Goal: Information Seeking & Learning: Learn about a topic

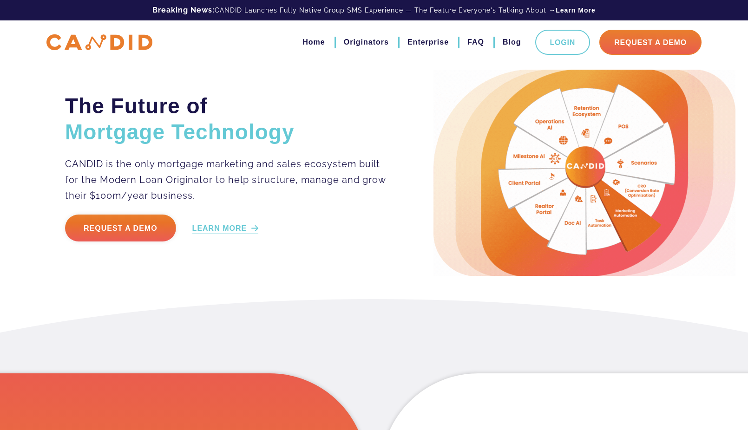
click at [214, 227] on link "LEARN MORE" at bounding box center [225, 229] width 66 height 11
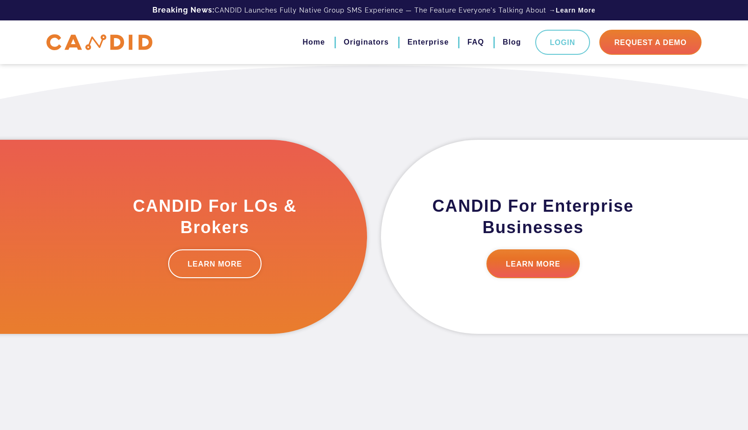
scroll to position [235, 0]
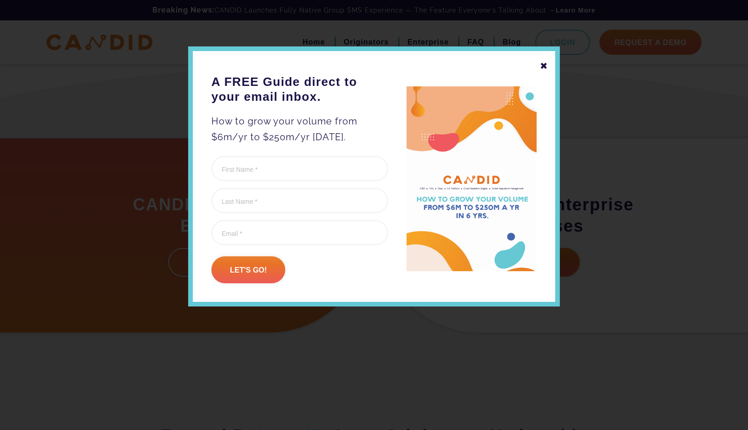
click at [544, 64] on div "✖" at bounding box center [544, 66] width 8 height 16
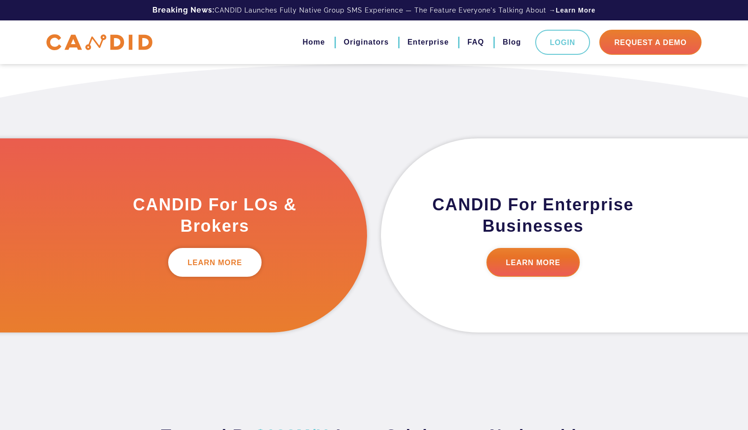
click at [211, 257] on link "LEARN MORE" at bounding box center [215, 262] width 94 height 29
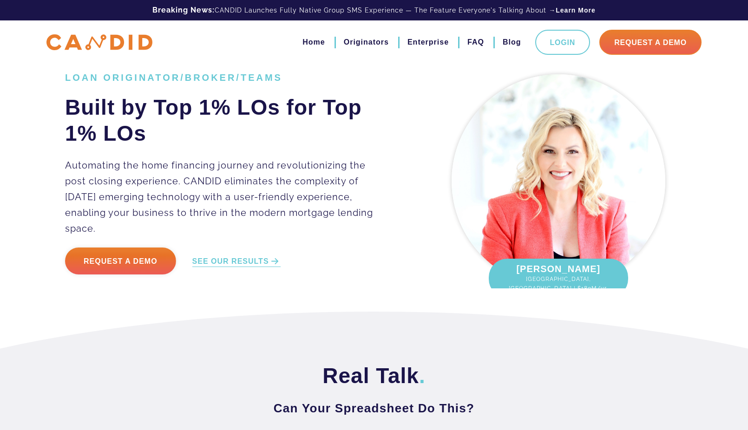
scroll to position [376, 0]
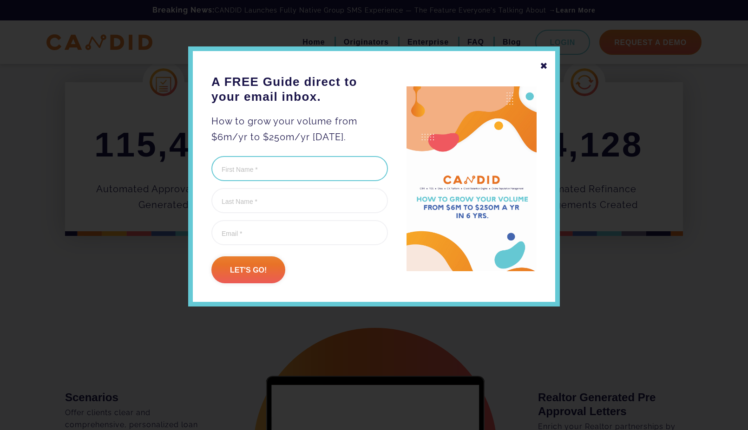
click at [276, 169] on input "First Name (Required)" at bounding box center [299, 168] width 177 height 25
type input "[PERSON_NAME]"
type input "[PERSON_NAME][EMAIL_ADDRESS][PERSON_NAME][DOMAIN_NAME]"
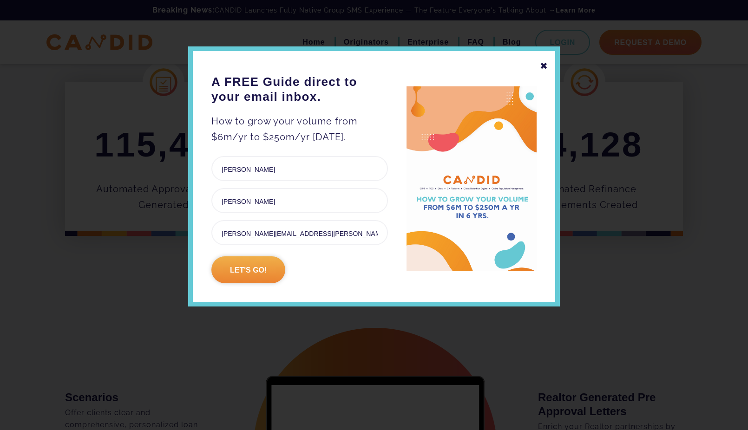
click at [249, 270] on input "Let's go!" at bounding box center [248, 270] width 74 height 27
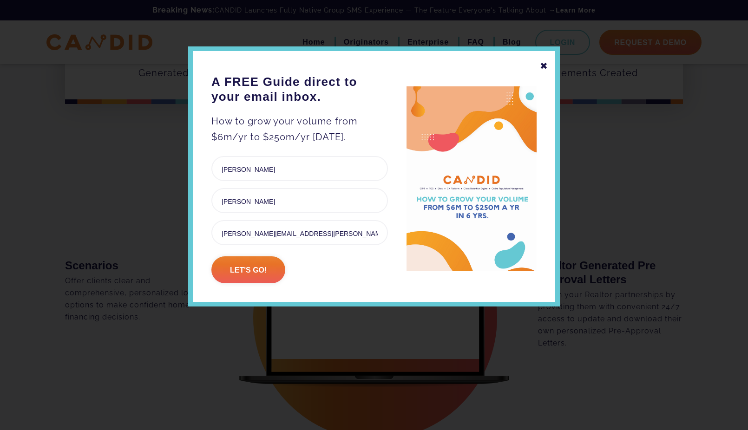
scroll to position [0, 0]
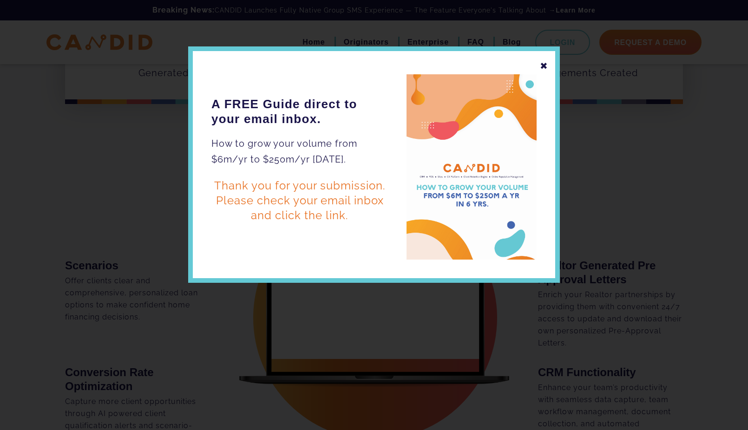
click at [546, 66] on div "✖" at bounding box center [544, 66] width 8 height 16
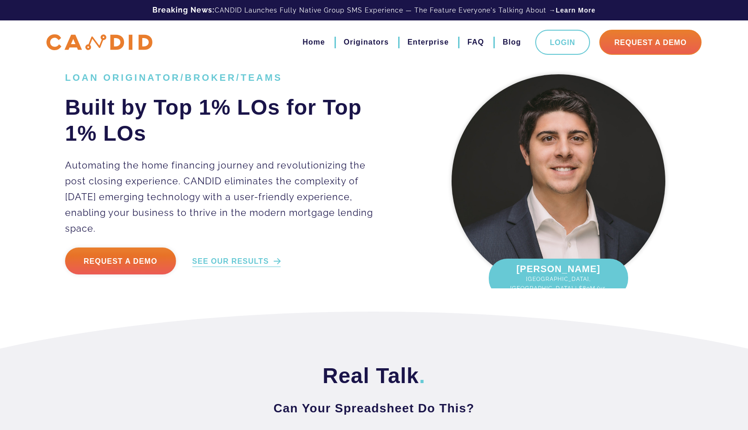
click at [248, 257] on link "SEE OUR RESULTS" at bounding box center [236, 262] width 88 height 11
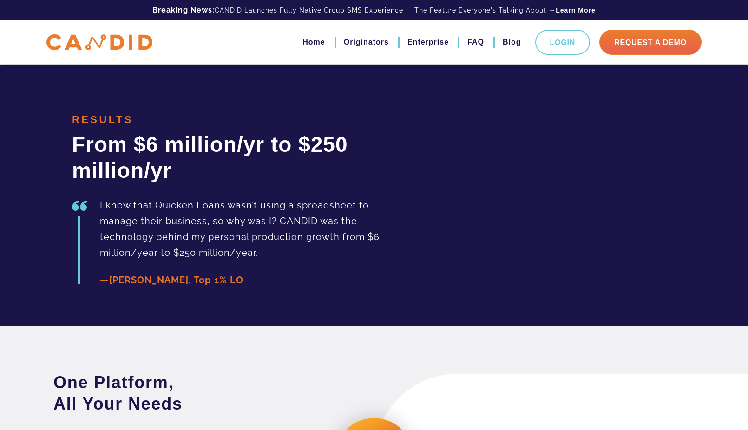
scroll to position [2083, 0]
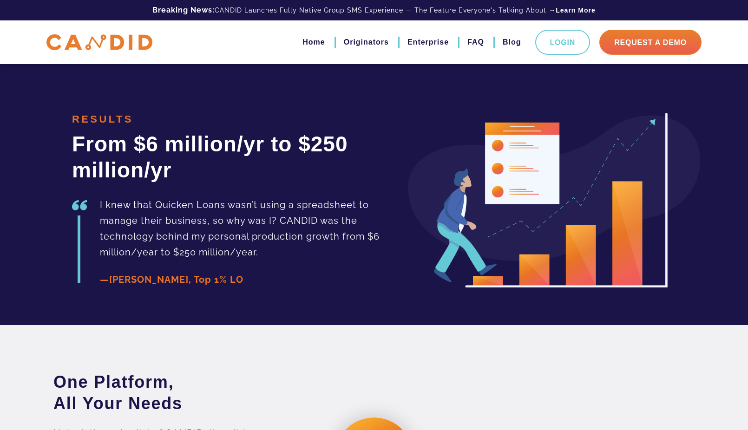
drag, startPoint x: 429, startPoint y: 301, endPoint x: 404, endPoint y: 286, distance: 29.2
drag, startPoint x: 404, startPoint y: 286, endPoint x: 303, endPoint y: 356, distance: 122.6
click at [303, 356] on section "One Platform, All Your Needs Unlock the potential of CANDID, the all-in-one eco…" at bounding box center [374, 433] width 748 height 217
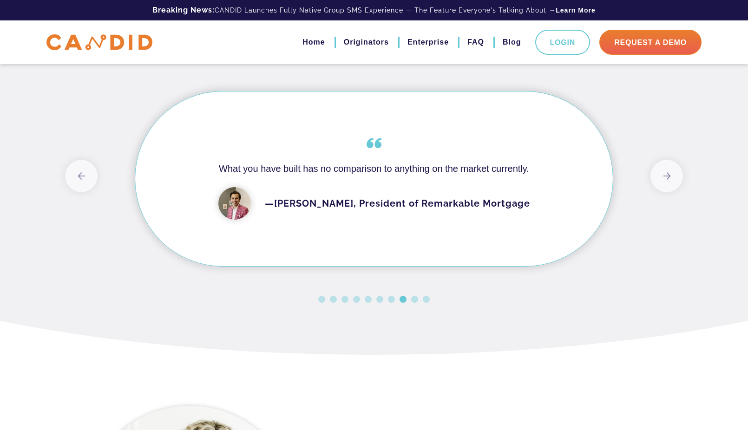
scroll to position [2606, 0]
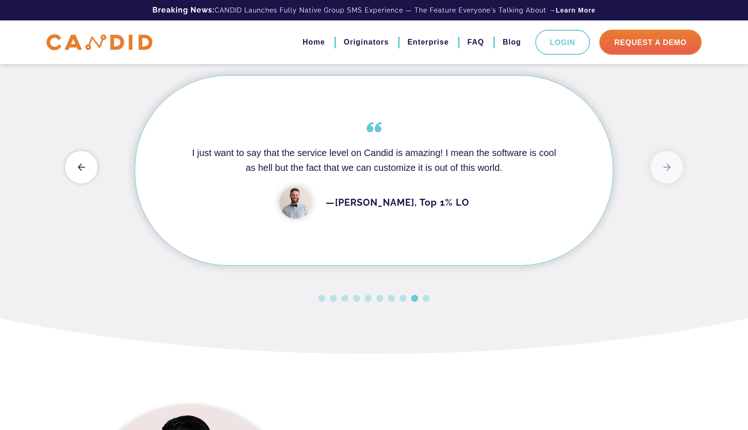
click at [86, 184] on button "Previous" at bounding box center [81, 167] width 33 height 33
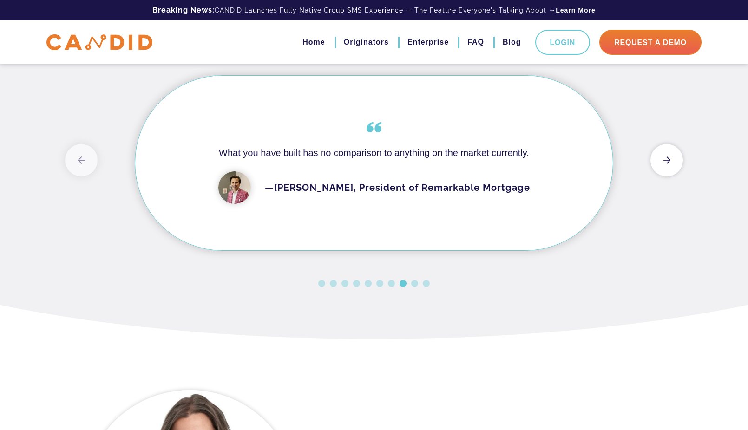
click at [666, 177] on button "Next" at bounding box center [667, 160] width 33 height 33
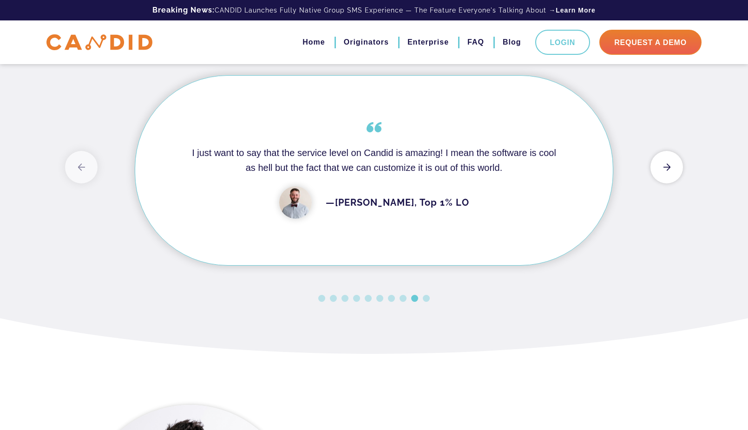
click at [666, 184] on button "Next" at bounding box center [667, 167] width 33 height 33
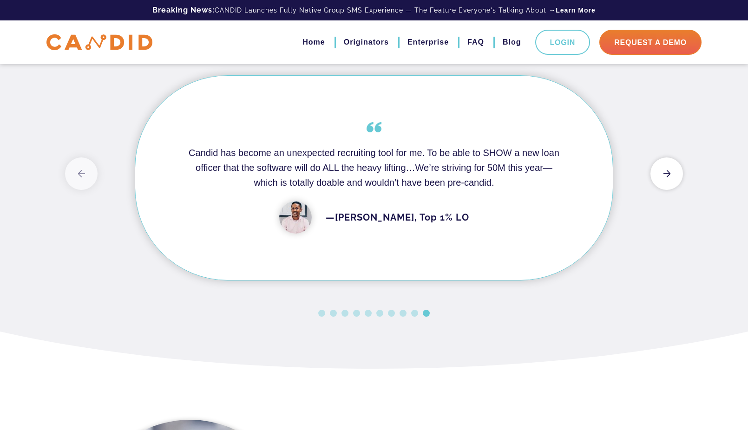
click at [666, 190] on button "Next" at bounding box center [667, 174] width 33 height 33
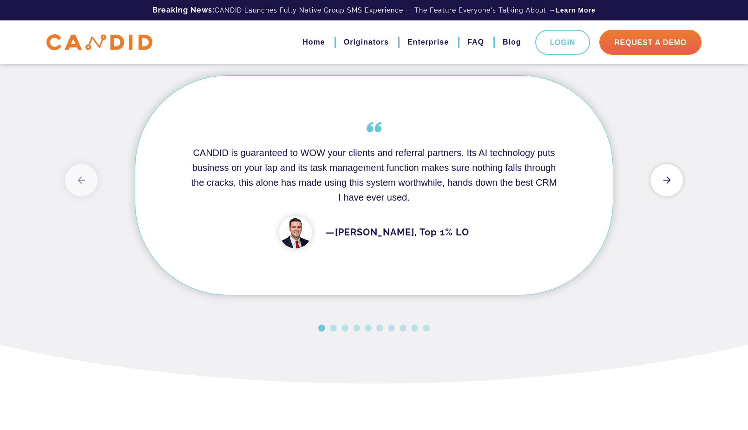
click at [669, 197] on button "Next" at bounding box center [667, 180] width 33 height 33
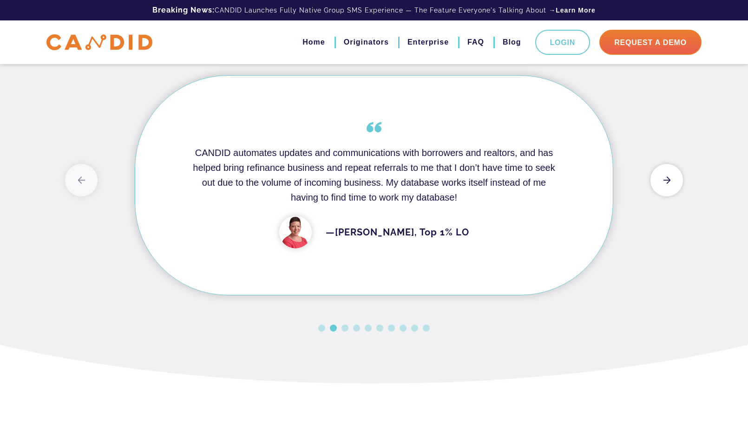
click at [669, 197] on button "Next" at bounding box center [667, 180] width 33 height 33
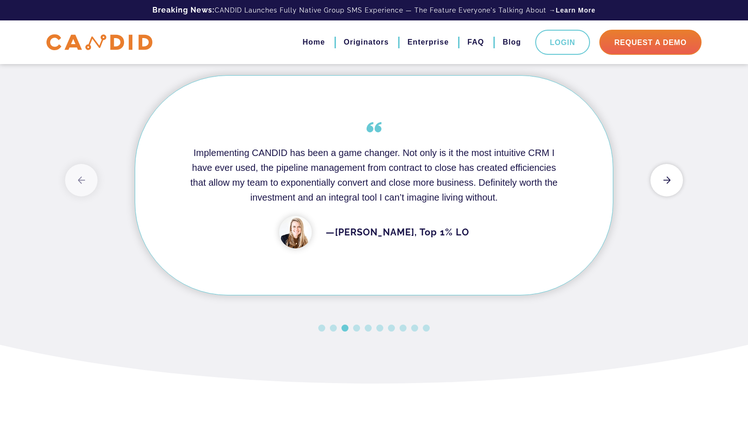
click at [669, 197] on button "Next" at bounding box center [667, 180] width 33 height 33
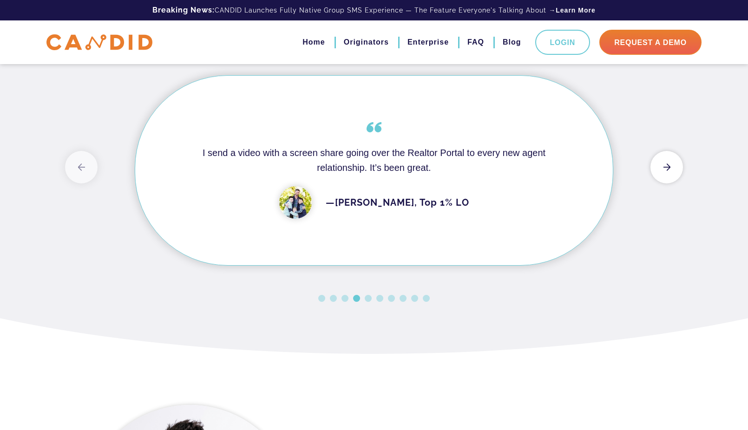
click at [669, 184] on button "Next" at bounding box center [667, 167] width 33 height 33
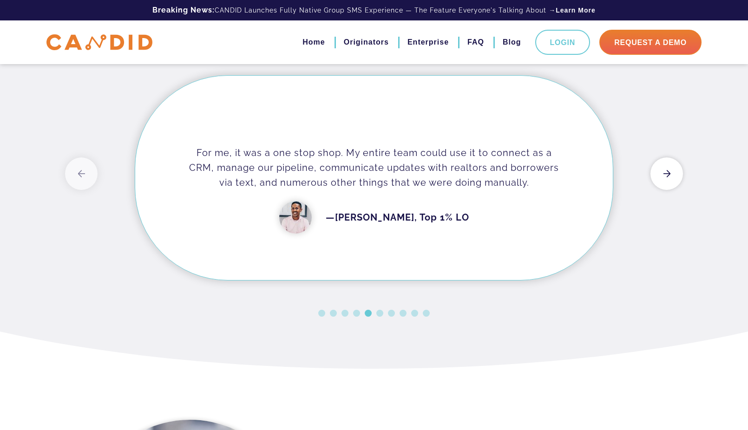
click at [669, 190] on button "Next" at bounding box center [667, 174] width 33 height 33
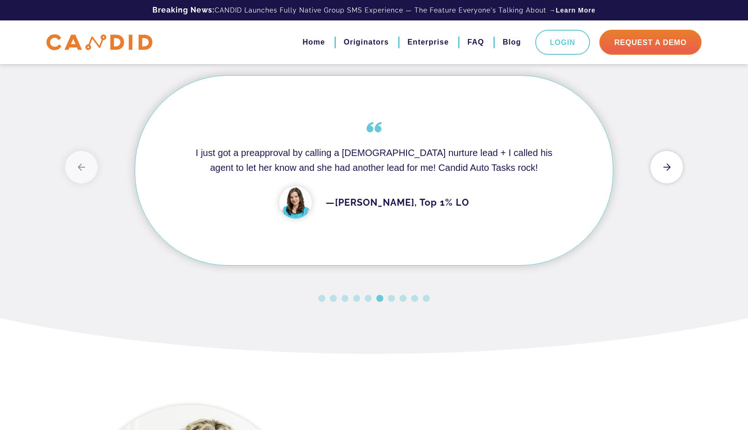
click at [672, 184] on button "Next" at bounding box center [667, 167] width 33 height 33
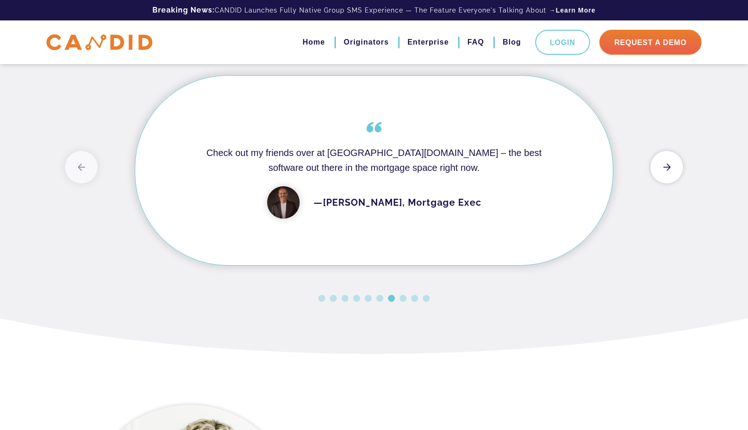
click at [670, 184] on button "Next" at bounding box center [667, 167] width 33 height 33
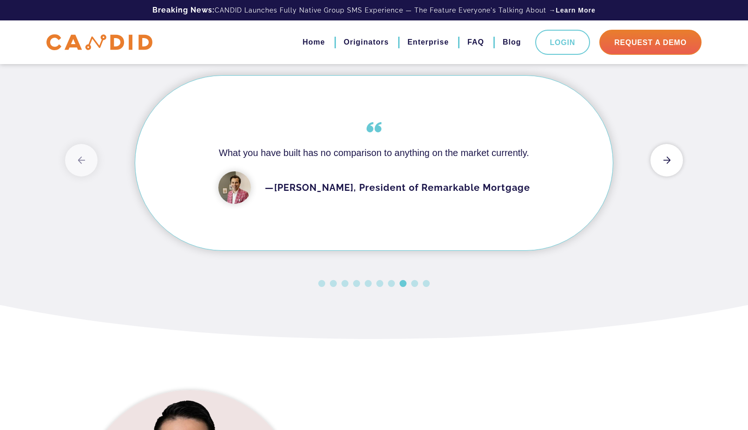
click at [656, 177] on button "Next" at bounding box center [667, 160] width 33 height 33
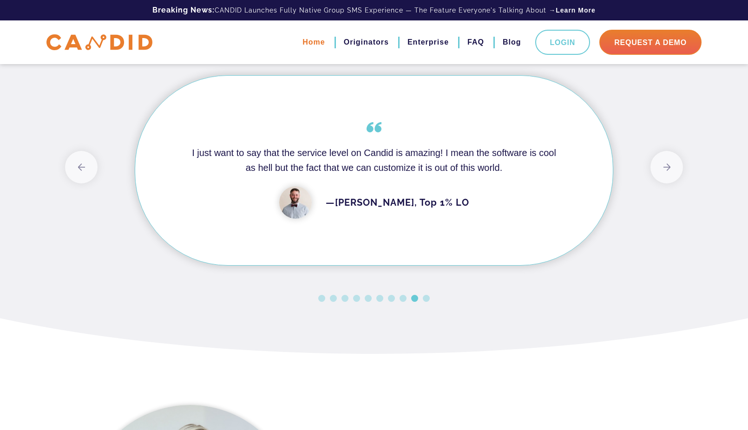
click at [310, 41] on link "Home" at bounding box center [314, 42] width 22 height 16
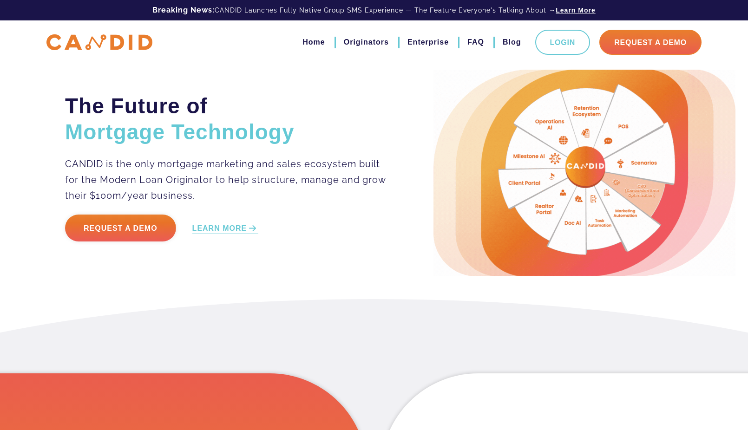
click at [582, 7] on link "Learn More" at bounding box center [576, 10] width 40 height 9
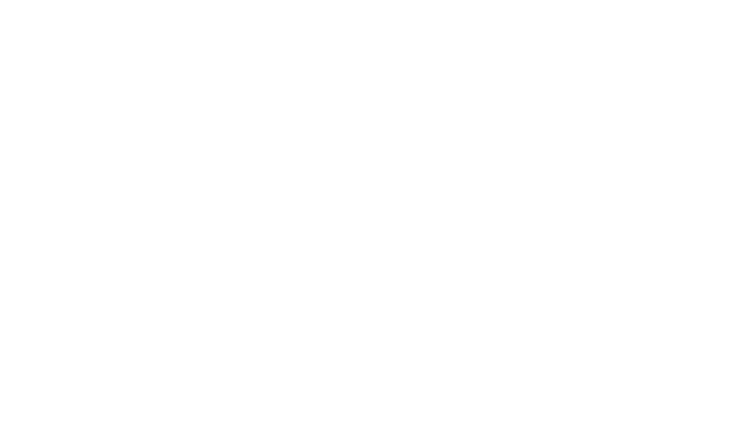
click at [547, 0] on html at bounding box center [374, 0] width 748 height 0
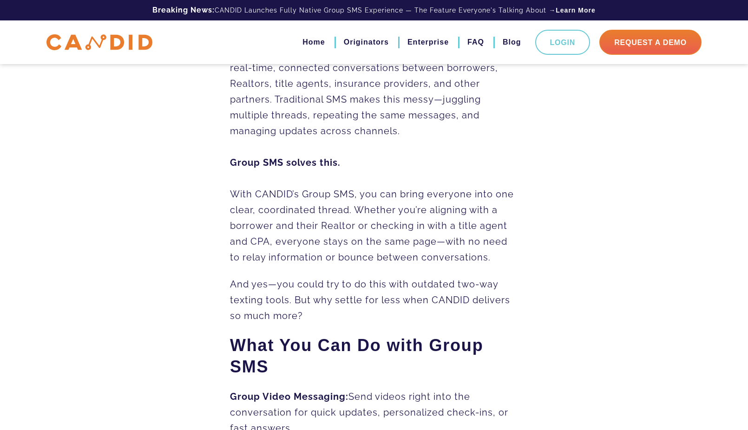
scroll to position [622, 0]
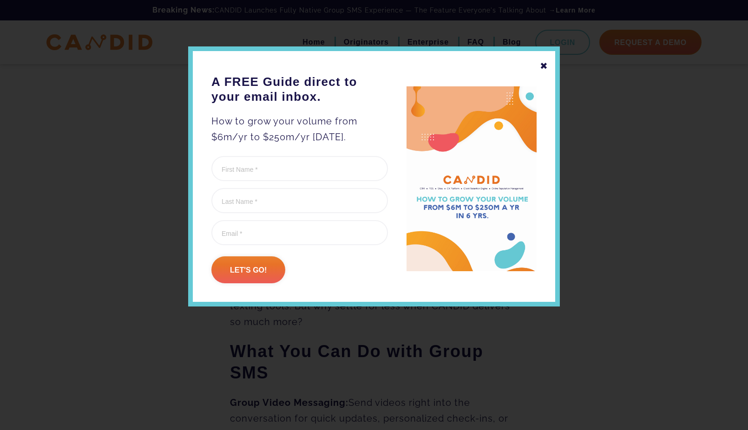
click at [552, 64] on div "✖ A FREE Guide direct to your email inbox. How to grow your volume from $6m/yr …" at bounding box center [374, 176] width 372 height 260
click at [548, 65] on div "✖ A FREE Guide direct to your email inbox. How to grow your volume from $6m/yr …" at bounding box center [374, 176] width 372 height 260
click at [546, 65] on div "✖" at bounding box center [544, 66] width 8 height 16
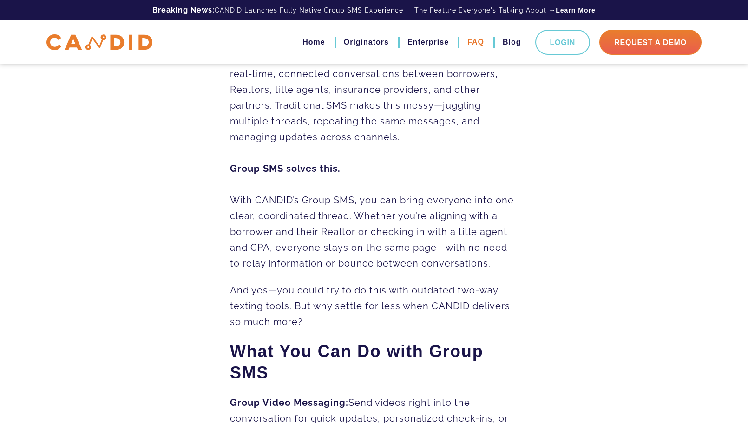
click at [481, 41] on link "FAQ" at bounding box center [475, 42] width 17 height 16
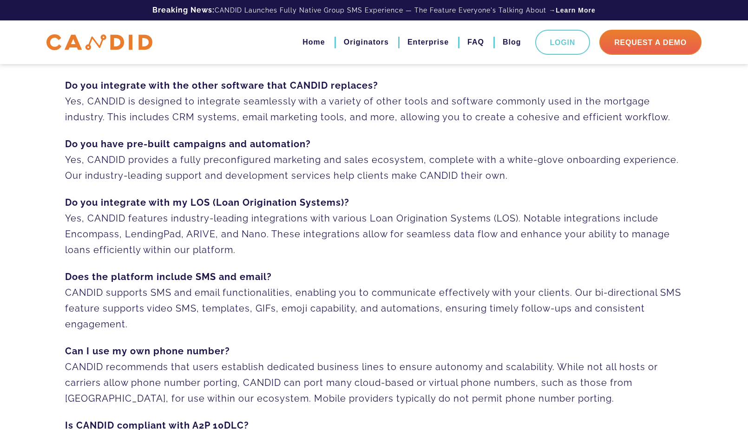
scroll to position [119, 0]
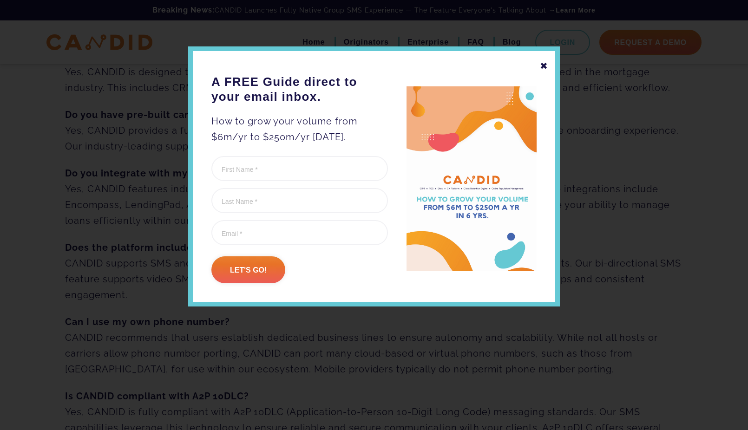
click at [546, 68] on div "✖" at bounding box center [544, 66] width 8 height 16
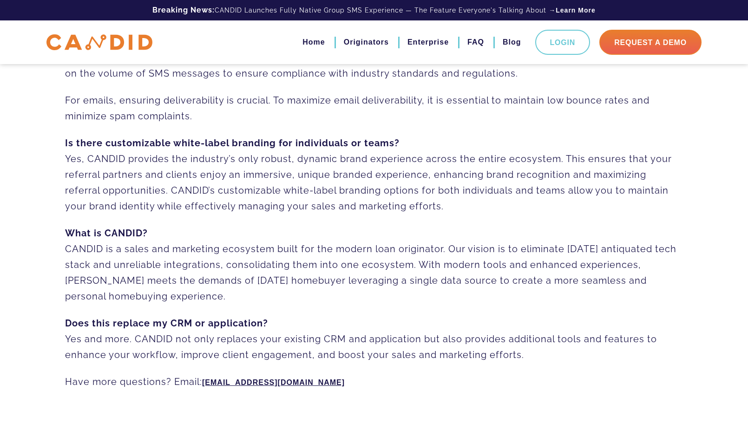
scroll to position [609, 0]
